Goal: Information Seeking & Learning: Understand process/instructions

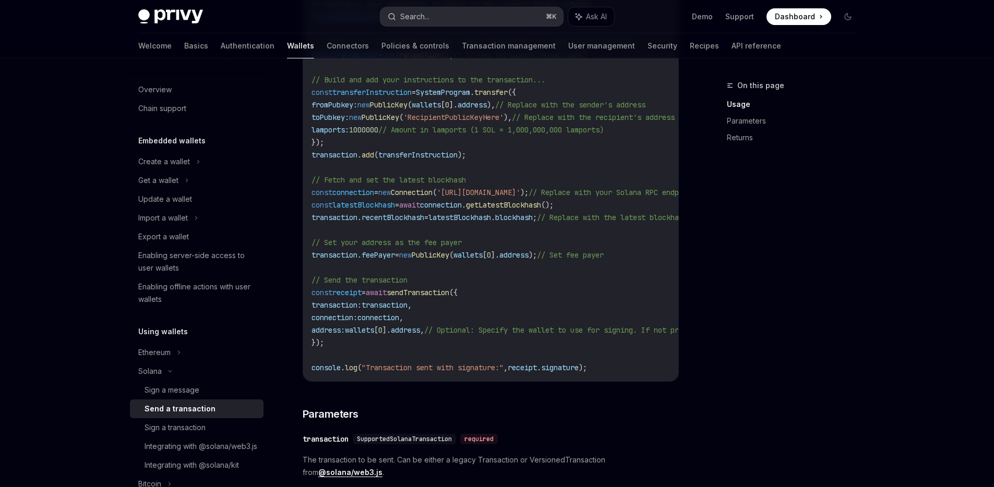
scroll to position [91, 0]
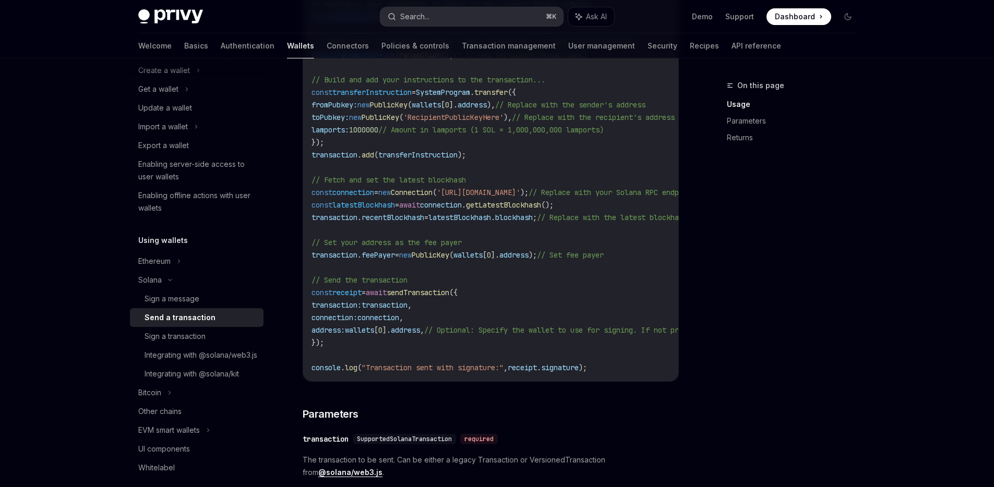
click at [419, 10] on div "Search..." at bounding box center [414, 16] width 29 height 13
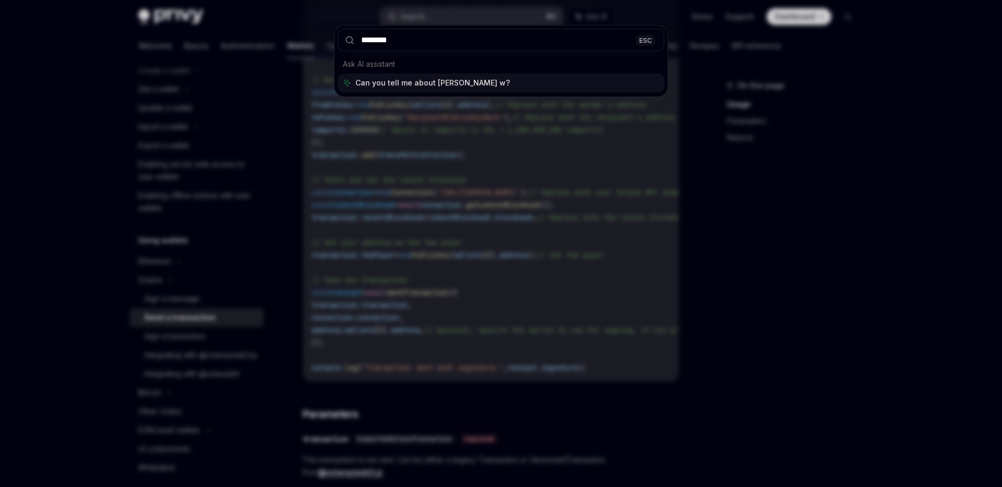
type input "*********"
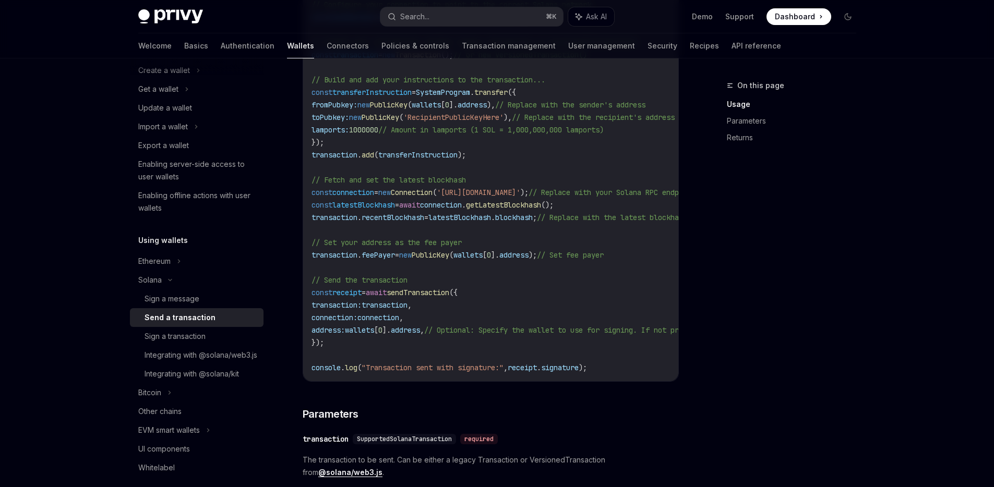
scroll to position [1647, 0]
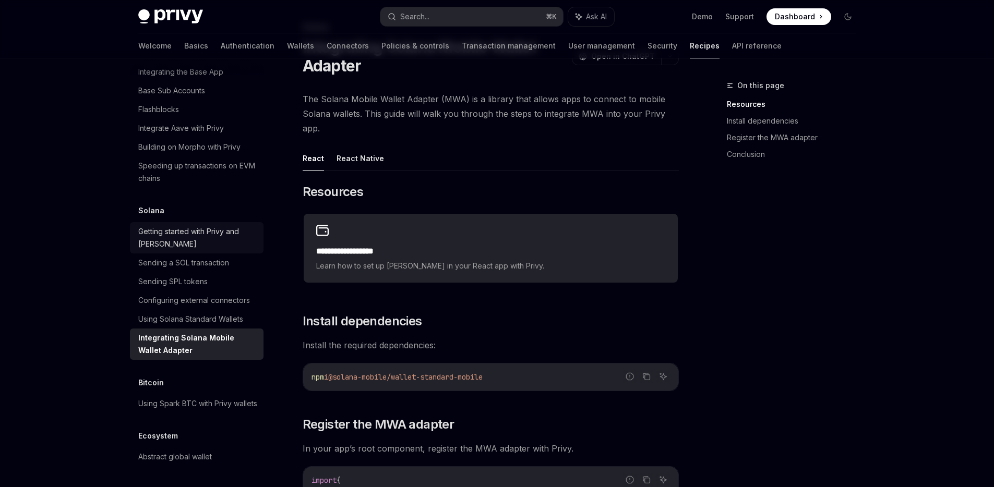
click at [209, 225] on div "Getting started with Privy and [PERSON_NAME]" at bounding box center [197, 237] width 119 height 25
type textarea "*"
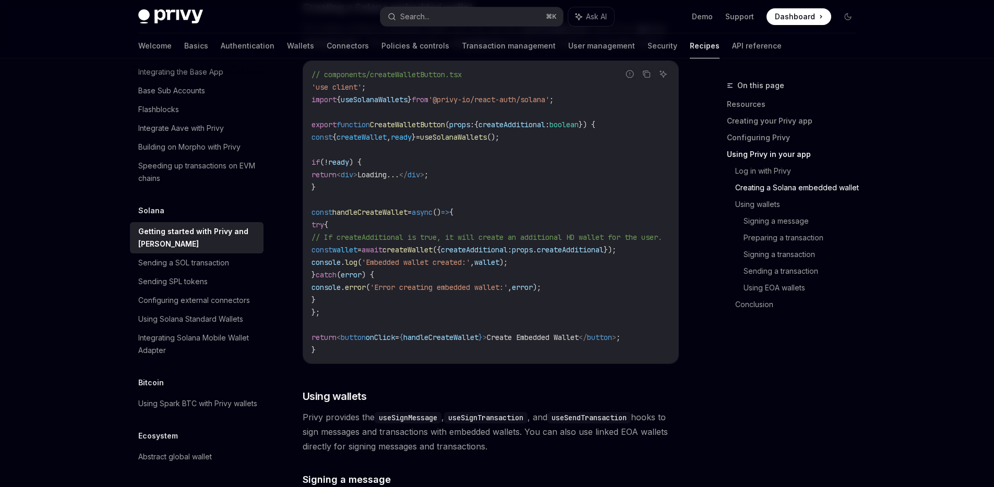
scroll to position [1433, 0]
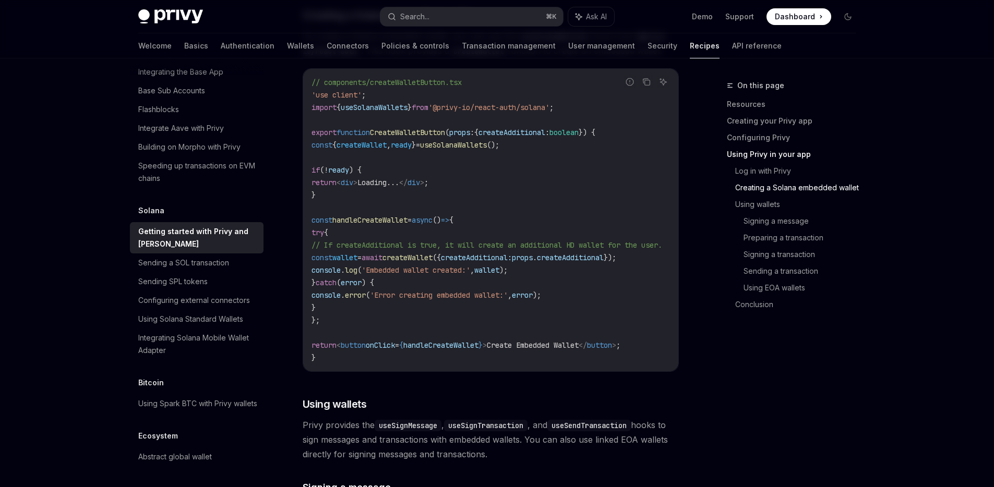
click at [370, 110] on span "useSolanaWallets" at bounding box center [374, 107] width 67 height 9
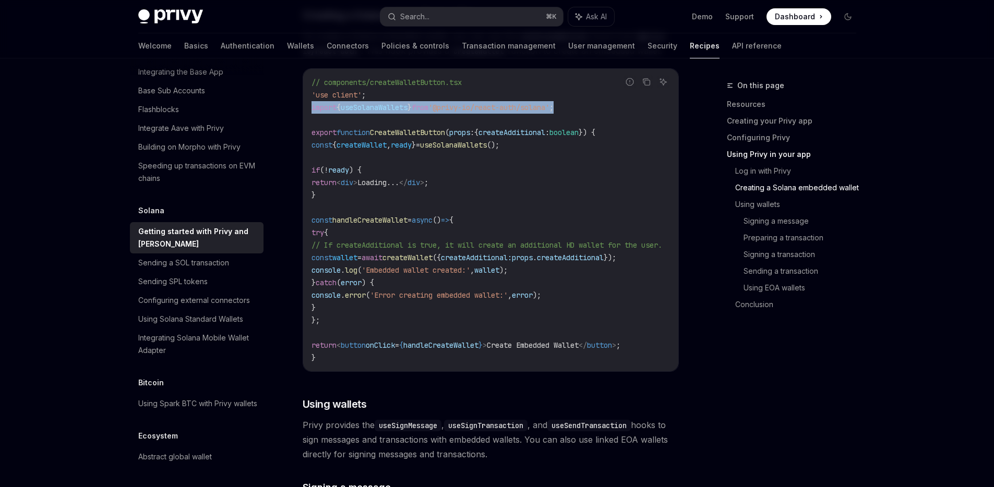
drag, startPoint x: 608, startPoint y: 111, endPoint x: 295, endPoint y: 112, distance: 312.5
copy span "import { useSolanaWallets } from '@privy-io/react-auth/solana' ;"
